Goal: Navigation & Orientation: Find specific page/section

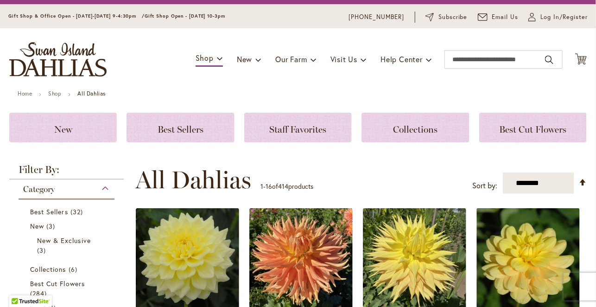
scroll to position [21, 0]
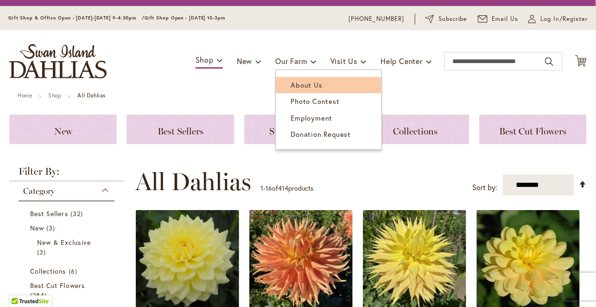
click at [298, 80] on span "About Us" at bounding box center [307, 84] width 32 height 9
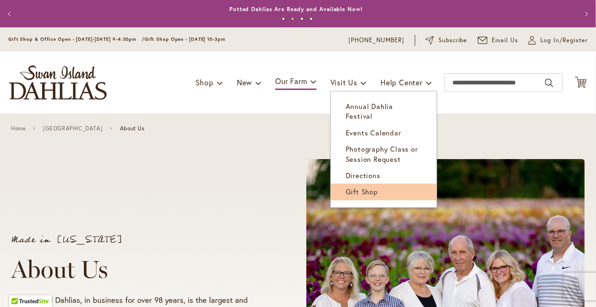
click at [376, 184] on link "Gift Shop" at bounding box center [384, 192] width 106 height 16
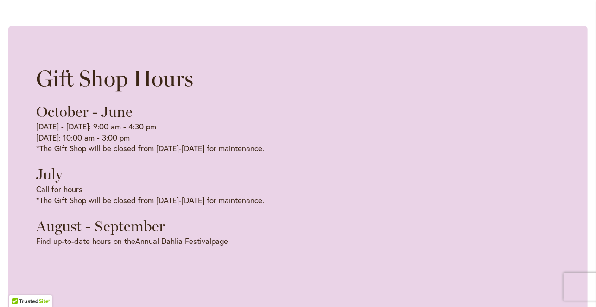
scroll to position [0, 161]
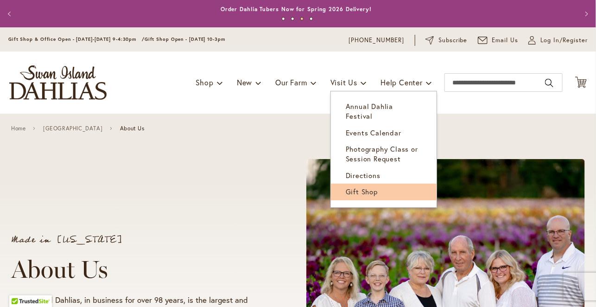
click at [358, 187] on span "Gift Shop" at bounding box center [362, 191] width 32 height 9
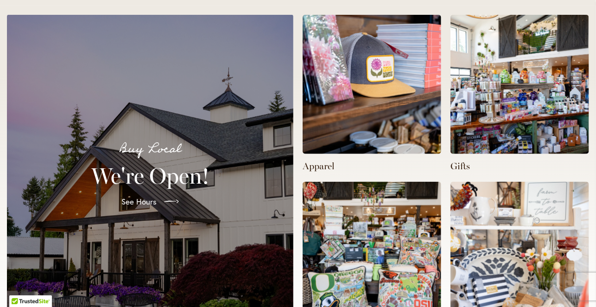
scroll to position [0, 197]
click at [396, 126] on img at bounding box center [372, 84] width 139 height 139
click at [505, 124] on img at bounding box center [520, 84] width 139 height 139
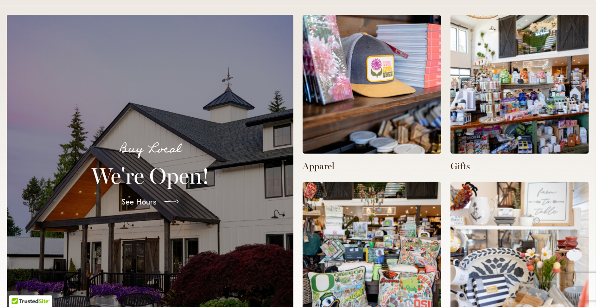
click at [505, 124] on img at bounding box center [520, 84] width 139 height 139
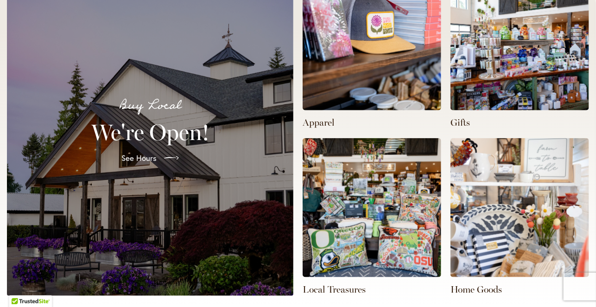
scroll to position [0, 394]
